Goal: Task Accomplishment & Management: Manage account settings

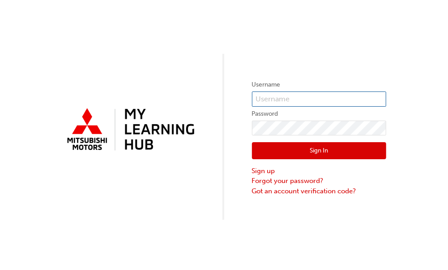
click at [308, 98] on input "text" at bounding box center [319, 98] width 134 height 15
type input "[PERSON_NAME][EMAIL_ADDRESS][DOMAIN_NAME]"
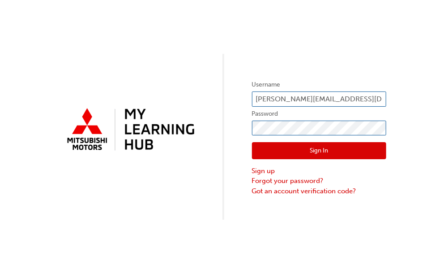
click button "Sign In" at bounding box center [319, 150] width 134 height 17
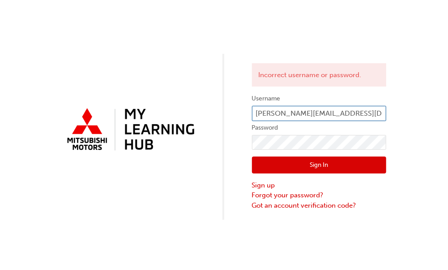
click at [282, 116] on input "[PERSON_NAME][EMAIL_ADDRESS][DOMAIN_NAME]" at bounding box center [319, 113] width 134 height 15
drag, startPoint x: 371, startPoint y: 113, endPoint x: 271, endPoint y: 114, distance: 99.5
click at [266, 114] on input "[PERSON_NAME][EMAIL_ADDRESS][DOMAIN_NAME]" at bounding box center [319, 113] width 134 height 15
click at [379, 115] on input "[PERSON_NAME][EMAIL_ADDRESS][DOMAIN_NAME]" at bounding box center [319, 113] width 134 height 15
click at [376, 112] on input "[PERSON_NAME][EMAIL_ADDRESS][DOMAIN_NAME]" at bounding box center [319, 113] width 134 height 15
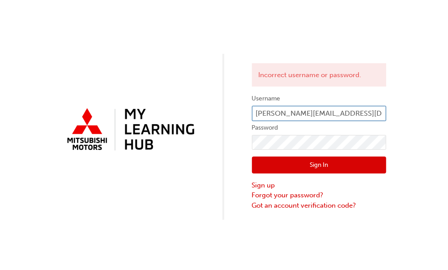
drag, startPoint x: 365, startPoint y: 112, endPoint x: 242, endPoint y: 110, distance: 122.8
click at [242, 110] on div "Incorrect username or password. Username [PERSON_NAME][EMAIL_ADDRESS][DOMAIN_NA…" at bounding box center [224, 110] width 448 height 220
type input "N874CANDREAT"
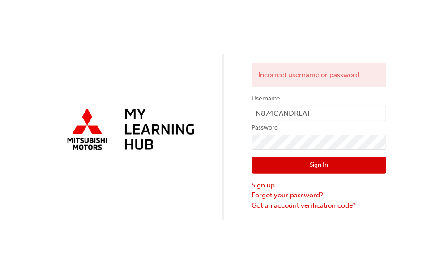
click at [287, 163] on button "Sign In" at bounding box center [319, 164] width 134 height 17
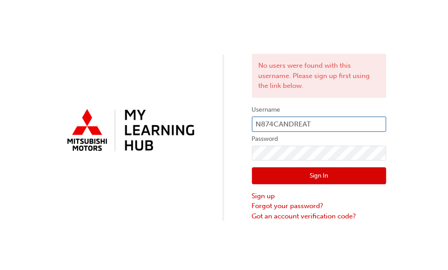
click at [339, 129] on input "N874CANDREAT" at bounding box center [319, 123] width 134 height 15
drag, startPoint x: 338, startPoint y: 128, endPoint x: 297, endPoint y: 128, distance: 41.7
click at [298, 128] on input "N874CANDREAT" at bounding box center [319, 123] width 134 height 15
type input "N"
type input "[PERSON_NAME][EMAIL_ADDRESS][DOMAIN_NAME]"
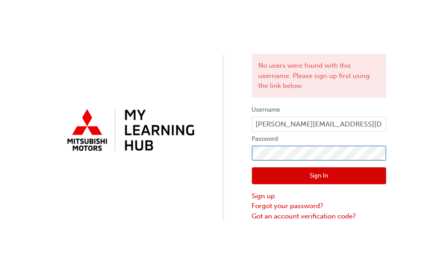
click at [199, 155] on div "No users were found with this username. Please sign up first using the link bel…" at bounding box center [224, 110] width 448 height 221
click button "Sign In" at bounding box center [319, 175] width 134 height 17
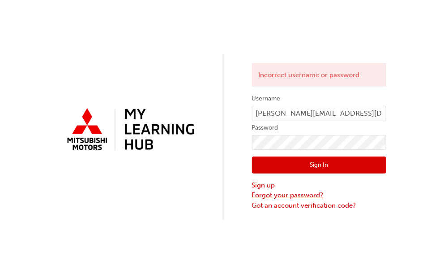
click at [303, 193] on link "Forgot your password?" at bounding box center [319, 195] width 134 height 10
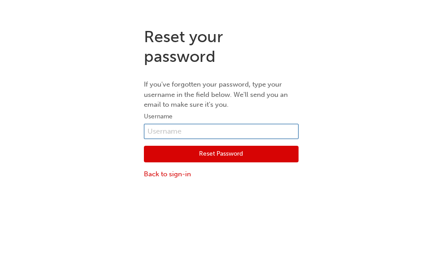
click at [176, 129] on input "text" at bounding box center [221, 131] width 155 height 15
type input "[PERSON_NAME][EMAIL_ADDRESS][DOMAIN_NAME]"
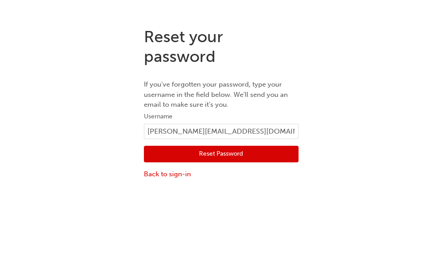
click at [177, 152] on button "Reset Password" at bounding box center [221, 154] width 155 height 17
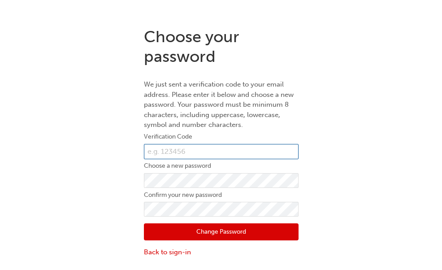
click at [172, 154] on input "text" at bounding box center [221, 151] width 155 height 15
type input "859768"
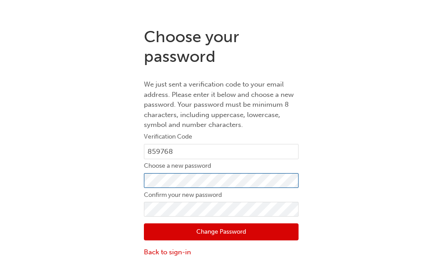
click at [190, 187] on form "Verification Code 859768 Choose a new password Confirm your new password Change…" at bounding box center [221, 193] width 155 height 125
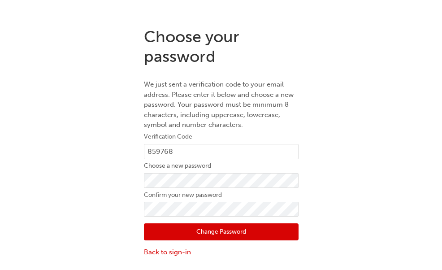
click at [247, 228] on button "Change Password" at bounding box center [221, 231] width 155 height 17
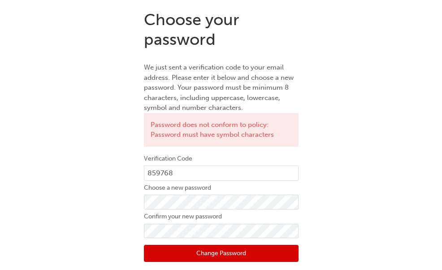
scroll to position [32, 0]
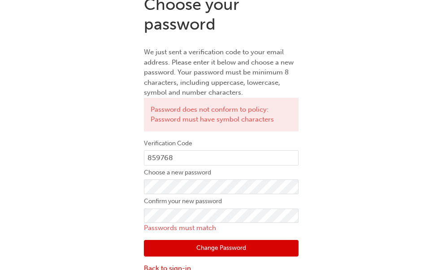
click at [183, 207] on form "Verification Code 859768 Choose a new password Confirm your new password Passwo…" at bounding box center [221, 205] width 155 height 135
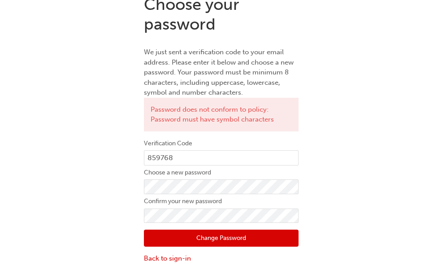
click at [242, 232] on button "Change Password" at bounding box center [221, 237] width 155 height 17
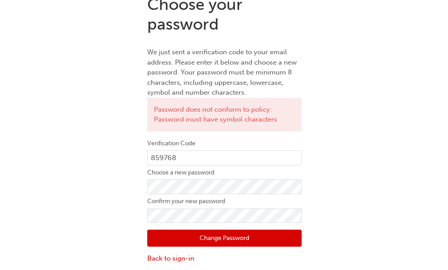
scroll to position [0, 0]
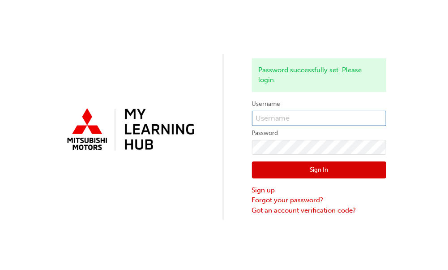
click at [292, 116] on input "text" at bounding box center [319, 118] width 134 height 15
click at [294, 119] on input "text" at bounding box center [319, 118] width 134 height 15
type input "[PERSON_NAME][EMAIL_ADDRESS][DOMAIN_NAME]"
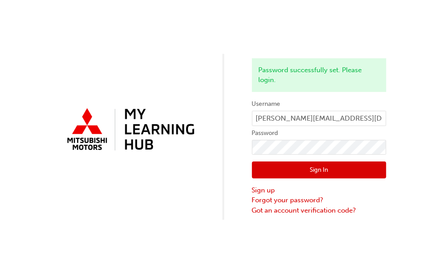
click at [218, 182] on div "Password successfully set. Please login. Username [PERSON_NAME][EMAIL_ADDRESS][…" at bounding box center [224, 110] width 448 height 220
click at [269, 173] on button "Sign In" at bounding box center [319, 169] width 134 height 17
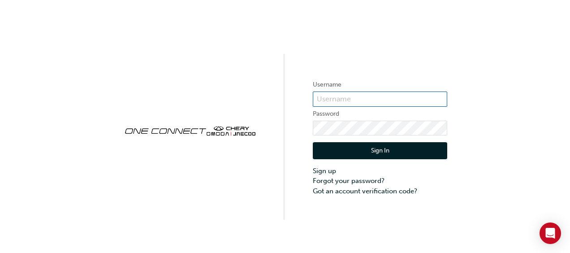
click at [360, 97] on input "text" at bounding box center [380, 98] width 134 height 15
type input "corya@geisslermotors.com.au"
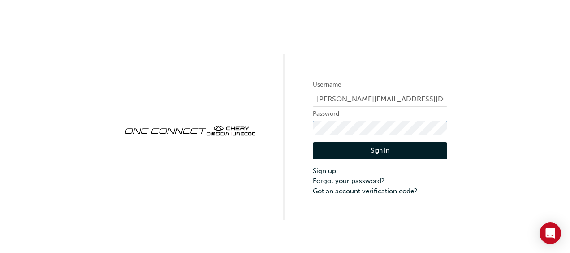
click at [205, 127] on div "Username corya@geisslermotors.com.au Password Sign In Sign up Forgot your passw…" at bounding box center [285, 110] width 570 height 220
click at [261, 172] on div "Username corya@geisslermotors.com.au Password Sign In Sign up Forgot your passw…" at bounding box center [285, 110] width 570 height 220
click at [333, 145] on button "Sign In" at bounding box center [380, 150] width 134 height 17
